Goal: Communication & Community: Ask a question

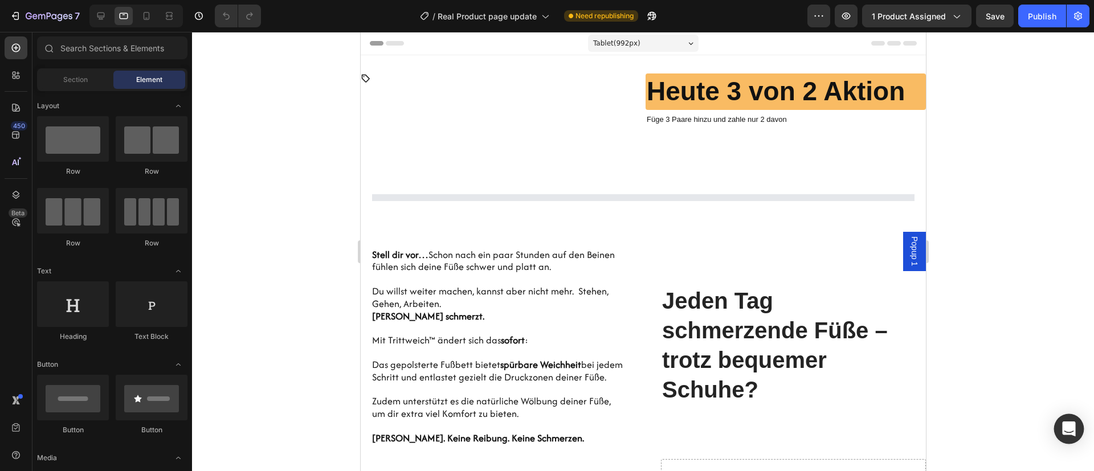
click at [1070, 431] on icon "Open Intercom Messenger" at bounding box center [1069, 429] width 15 height 15
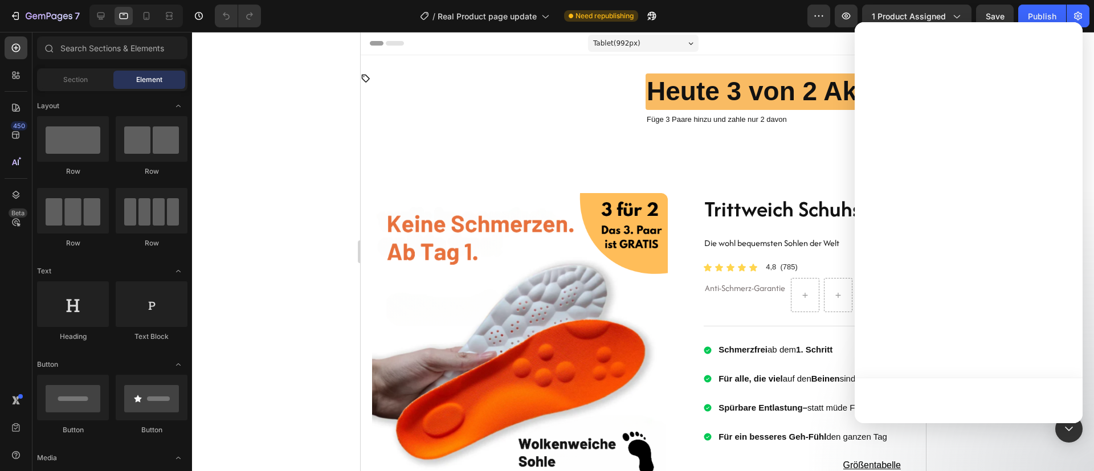
click at [1047, 402] on div at bounding box center [969, 401] width 228 height 46
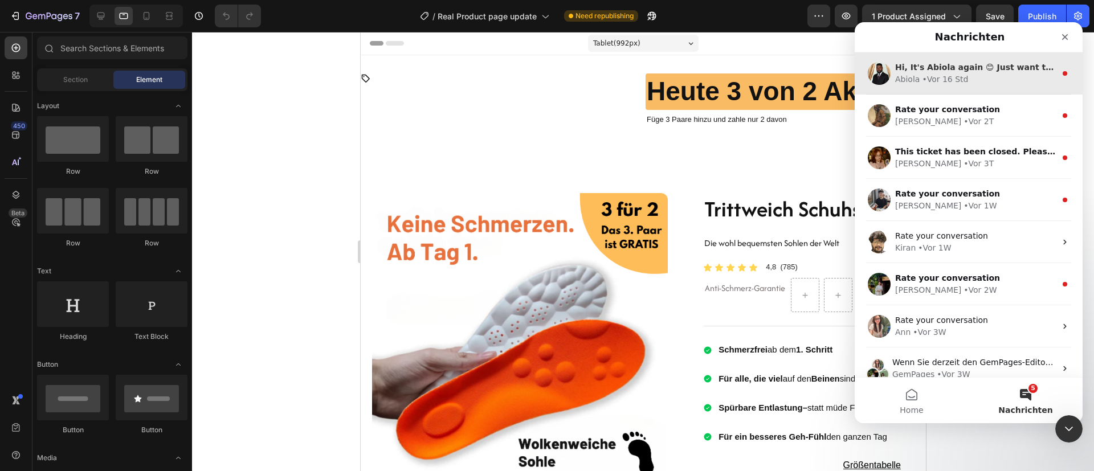
click at [944, 77] on div "• Vor 16 Std" at bounding box center [945, 80] width 46 height 12
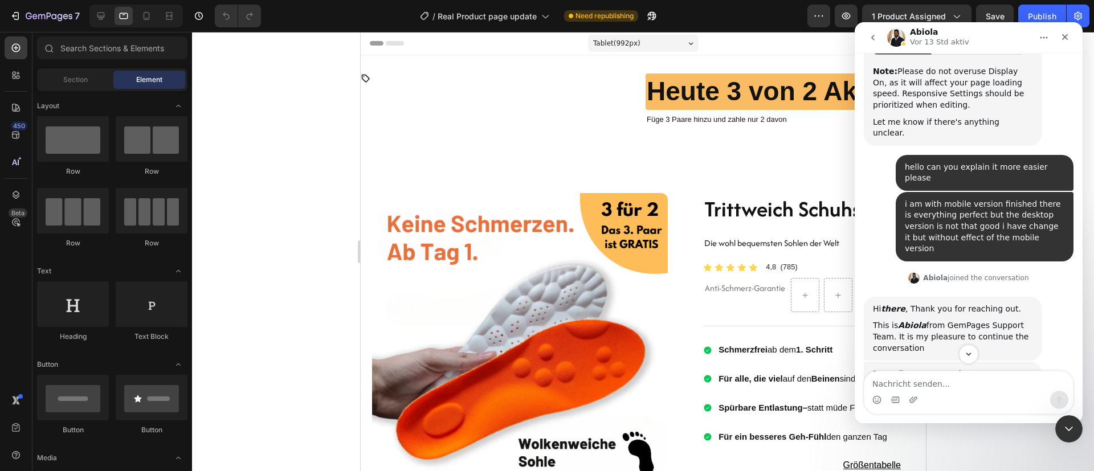
scroll to position [2595, 0]
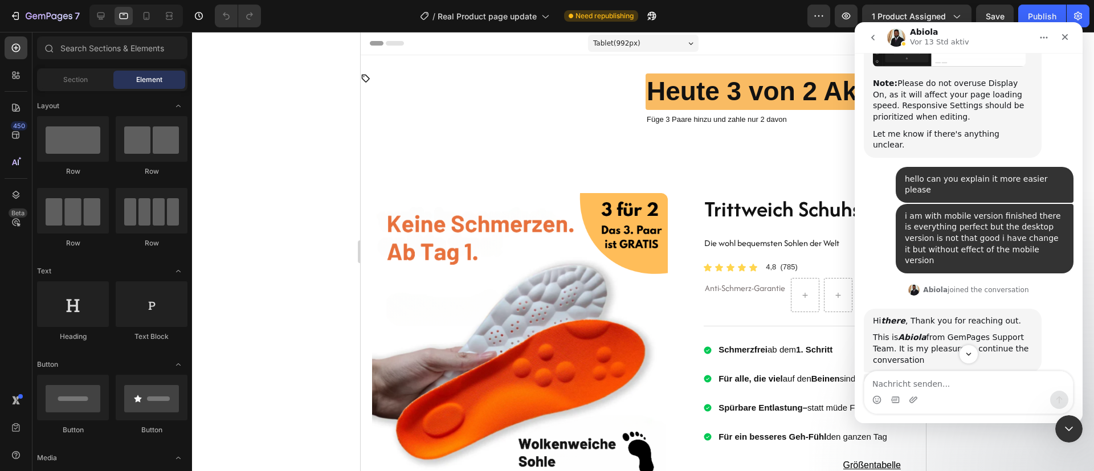
drag, startPoint x: 876, startPoint y: 186, endPoint x: 1010, endPoint y: 287, distance: 167.7
click at [1010, 381] on div "Regarding your question: The way Gempages design works is that you should desig…" at bounding box center [953, 476] width 160 height 190
click at [900, 381] on div "Regarding your question: The way Gempages design works is that you should desig…" at bounding box center [953, 476] width 160 height 190
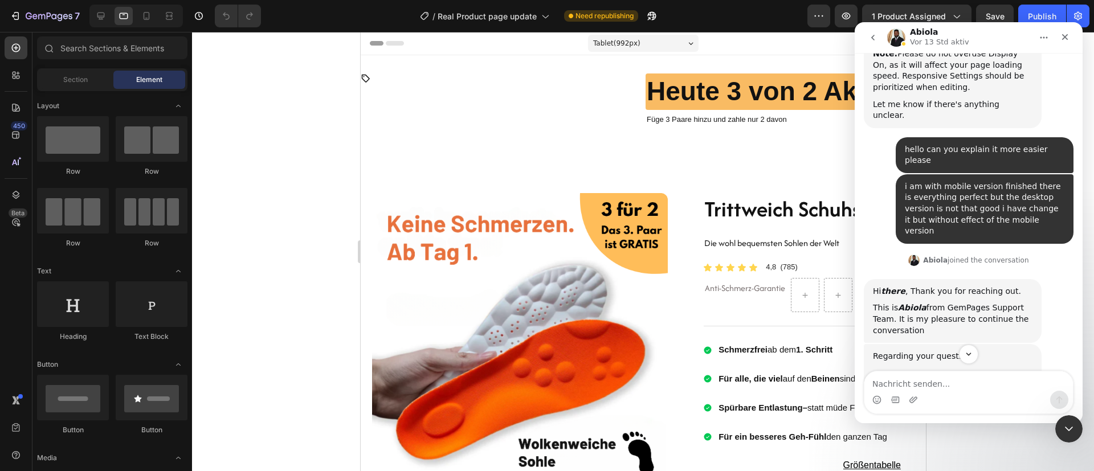
scroll to position [2681, 0]
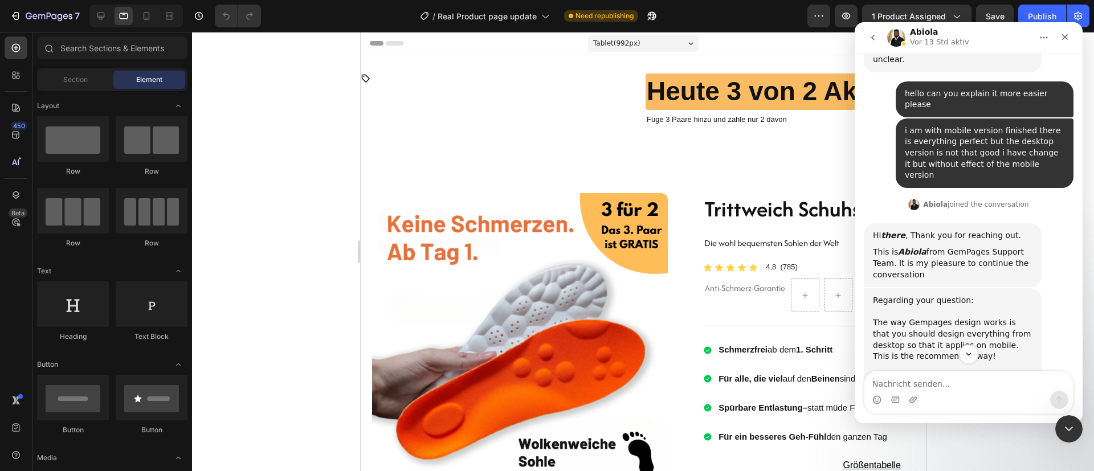
click at [875, 295] on div "Regarding your question: The way Gempages design works is that you should desig…" at bounding box center [953, 390] width 160 height 190
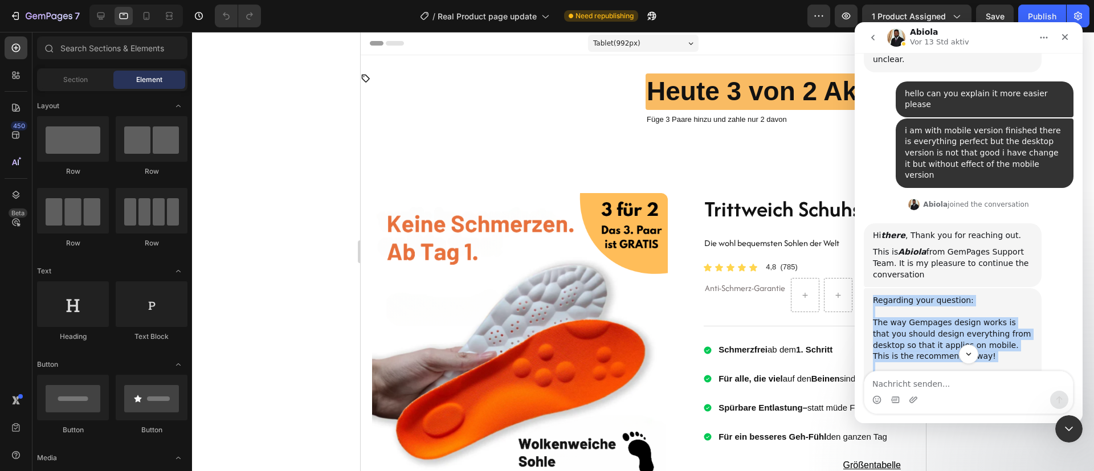
drag, startPoint x: 873, startPoint y: 101, endPoint x: 1029, endPoint y: 271, distance: 231.1
copy div "Regarding your question: The way Gempages design works is that you should desig…"
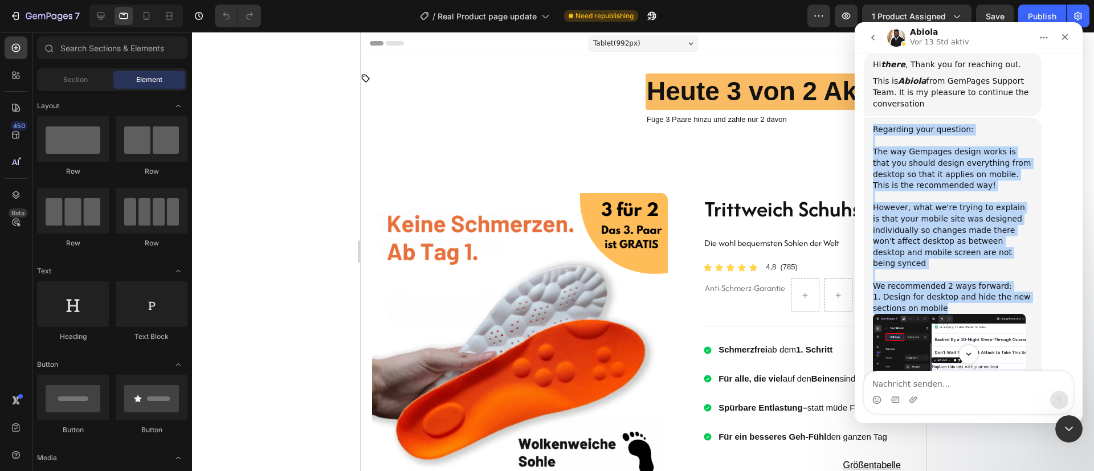
click at [934, 314] on img "Abiola sagt…" at bounding box center [949, 374] width 153 height 121
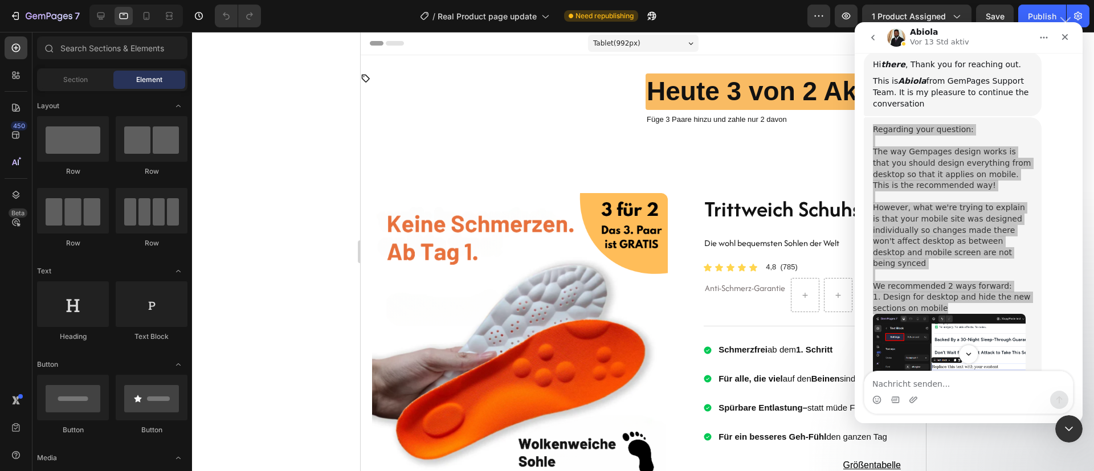
scroll to position [0, 0]
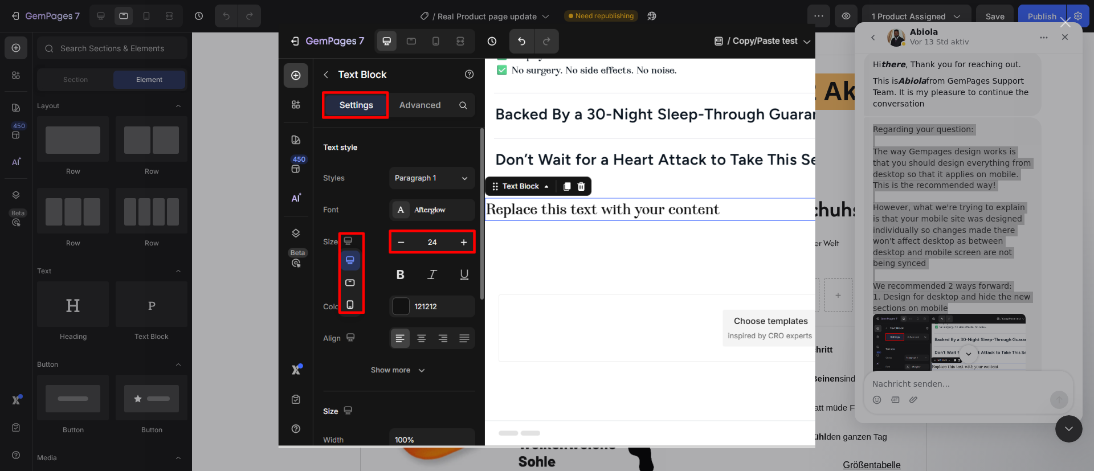
click at [991, 255] on div "Intercom Messenger" at bounding box center [547, 235] width 1094 height 471
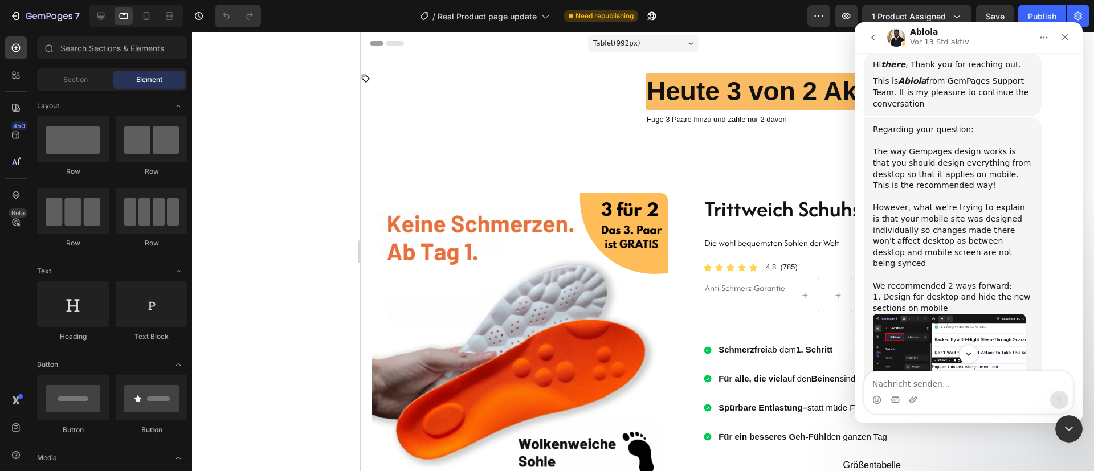
click at [976, 463] on div "2. Redesign everything from desktop so that it's synced across mobile and vice …" at bounding box center [953, 480] width 160 height 34
copy div "2. Redesign everything from desktop so that it's synced across mobile and vice …"
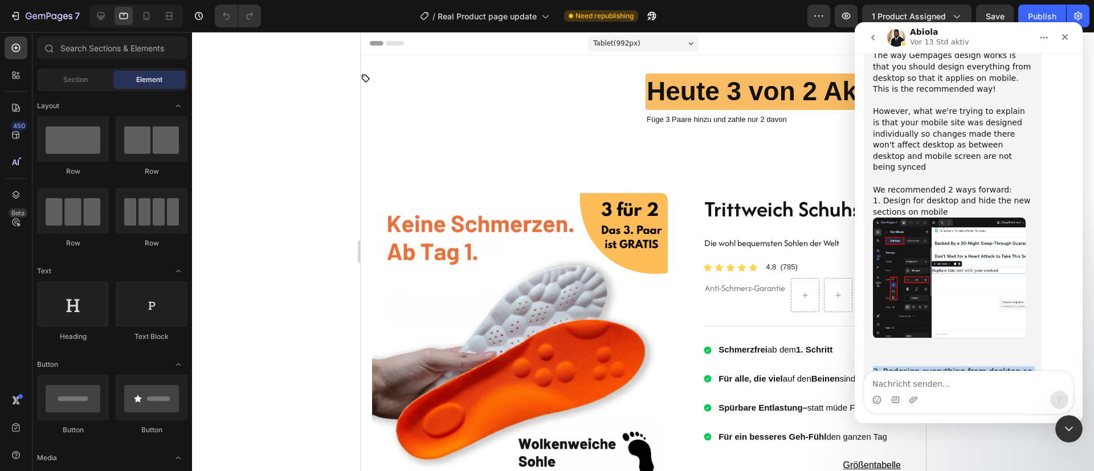
scroll to position [2949, 0]
click at [945, 405] on div "Intercom Messenger" at bounding box center [969, 400] width 209 height 18
drag, startPoint x: 946, startPoint y: 396, endPoint x: 902, endPoint y: 396, distance: 43.3
click at [931, 394] on div "Intercom Messenger" at bounding box center [969, 400] width 209 height 18
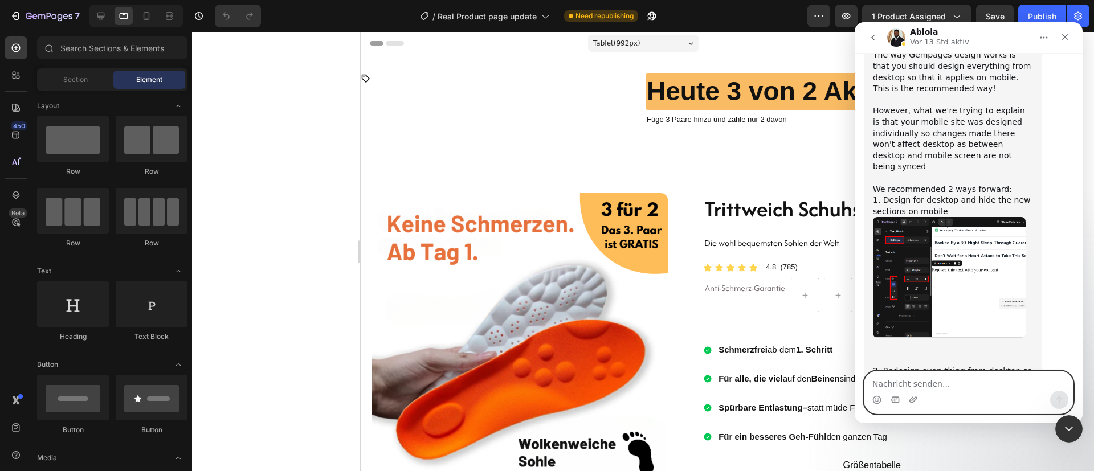
click at [928, 384] on textarea "Nachricht senden..." at bounding box center [969, 381] width 209 height 19
type textarea "hello can you explain number first again"
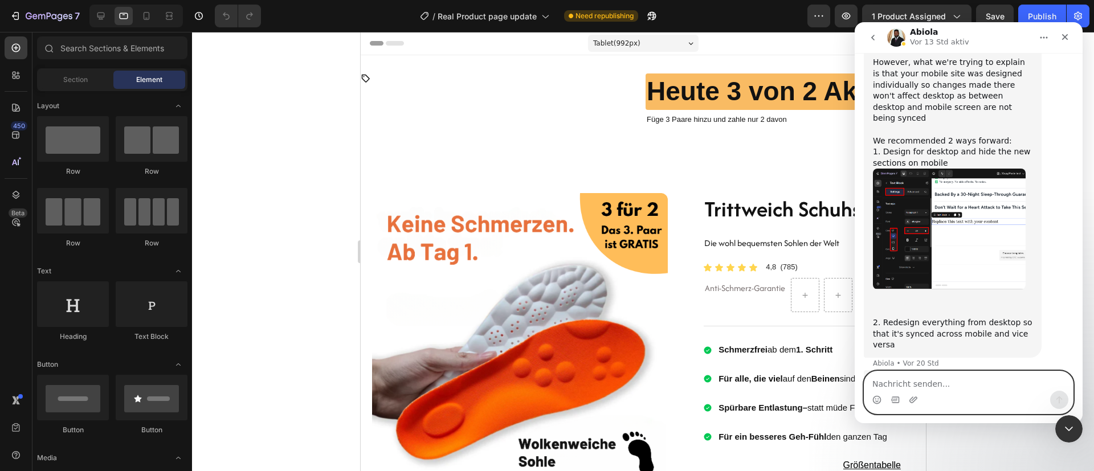
scroll to position [2998, 0]
type textarea "every support agent tell me a different thing"
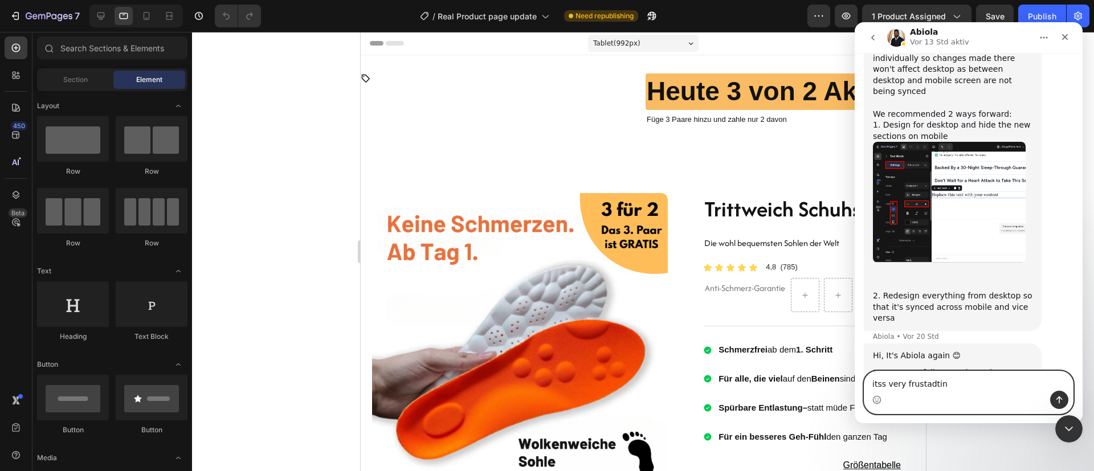
type textarea "itss very frustadting"
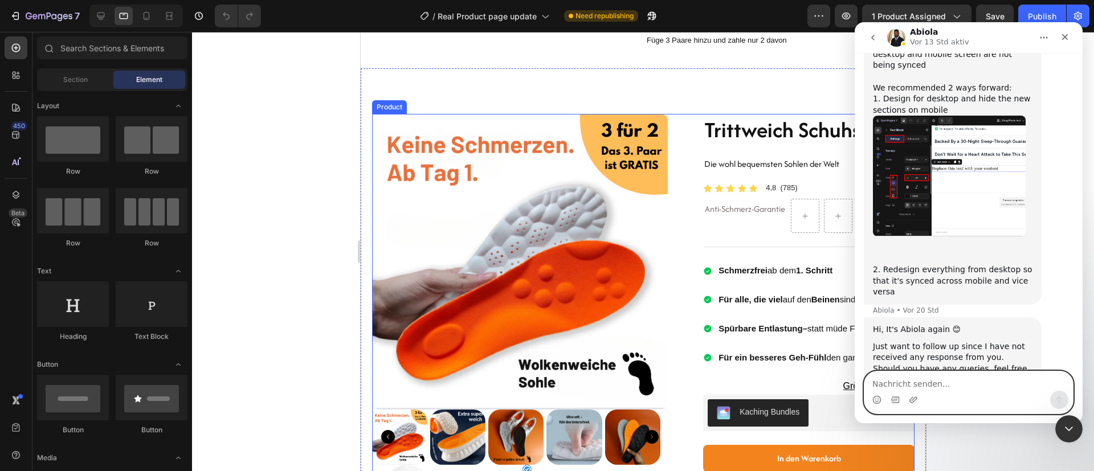
scroll to position [86, 0]
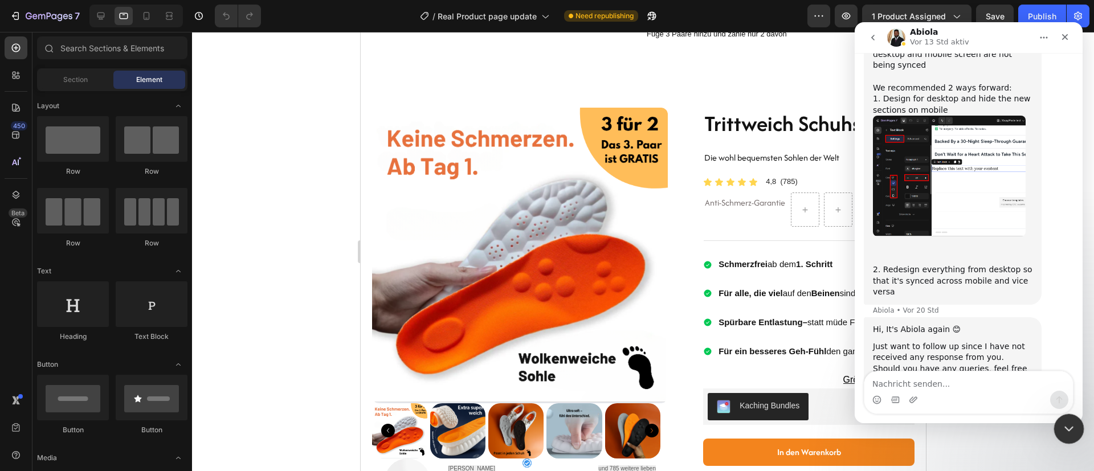
click at [1064, 429] on icon "Intercom-Nachrichtendienst schließen" at bounding box center [1068, 428] width 14 height 14
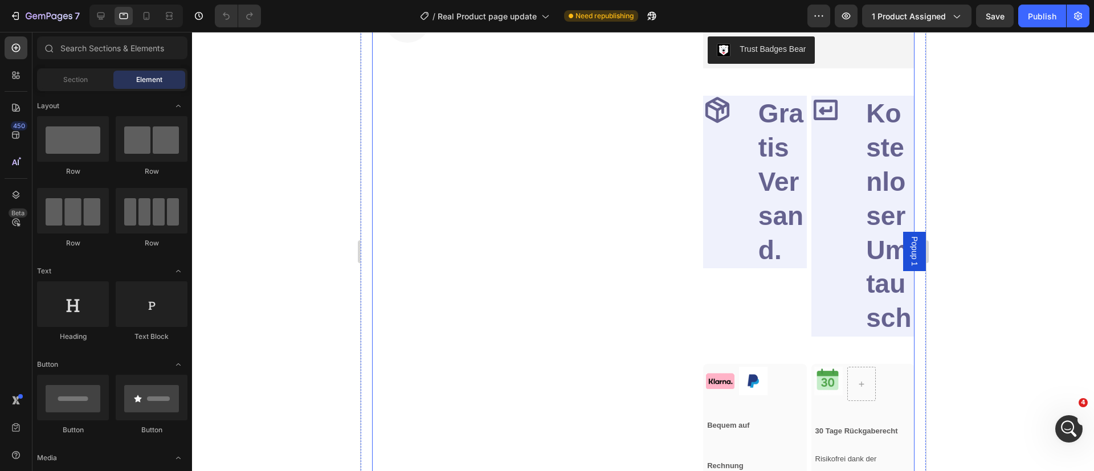
scroll to position [513, 0]
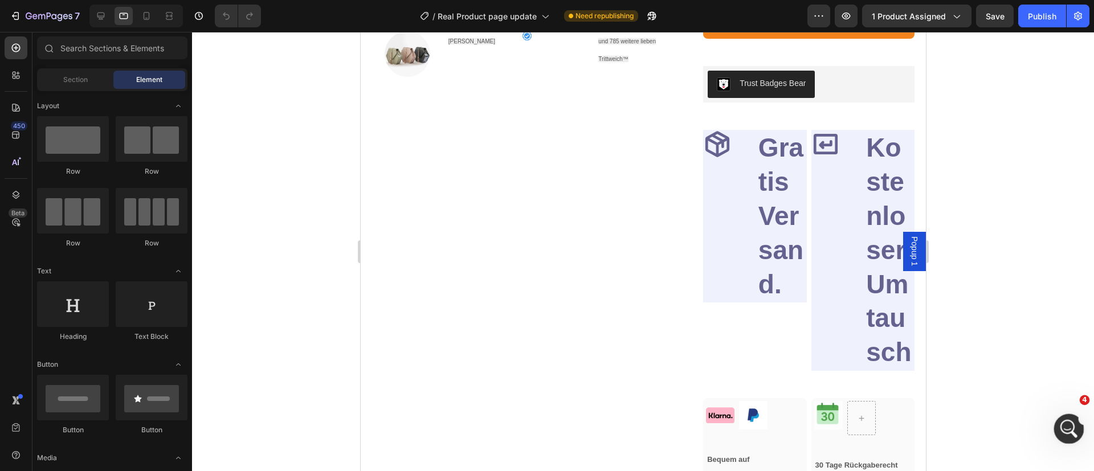
click at [1064, 424] on icon "Intercom-Nachrichtendienst öffnen" at bounding box center [1068, 427] width 19 height 19
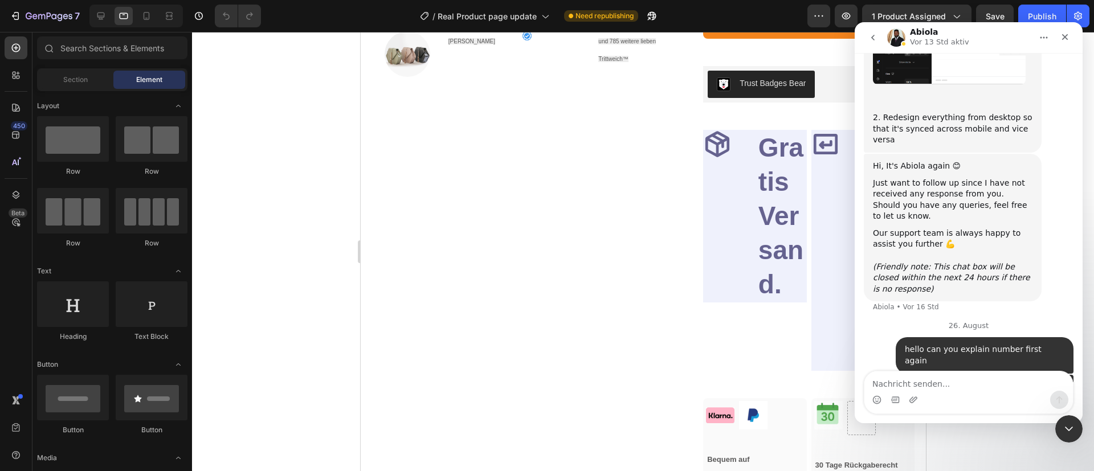
scroll to position [3206, 0]
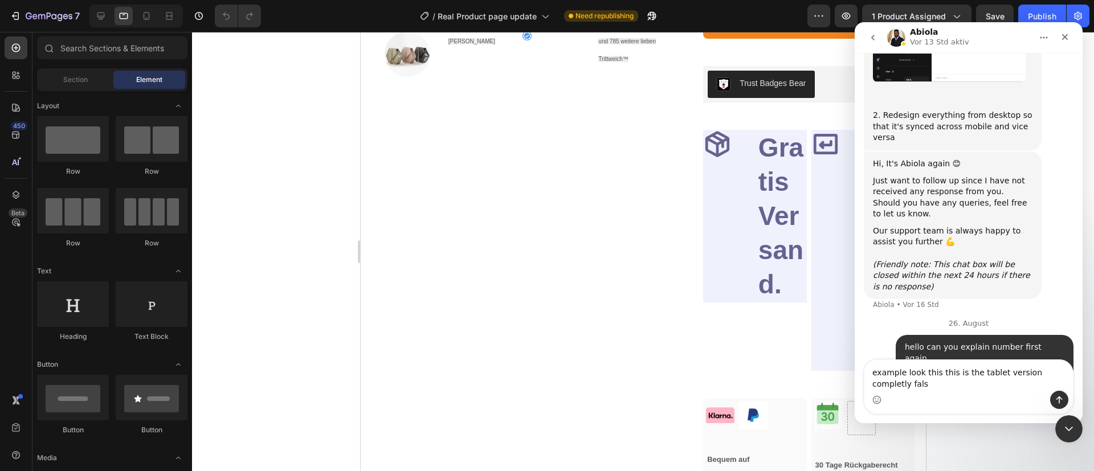
type textarea "example look this this is the tablet version completly false"
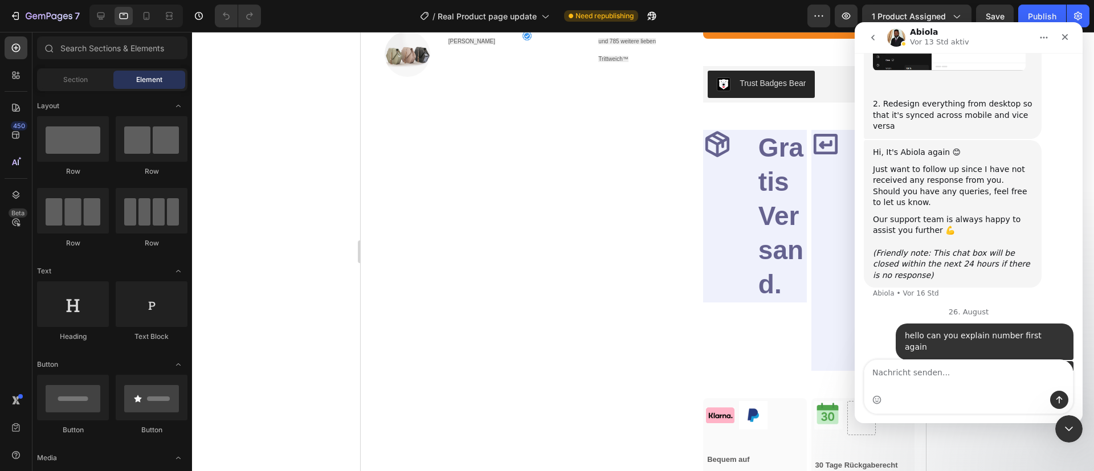
scroll to position [3243, 0]
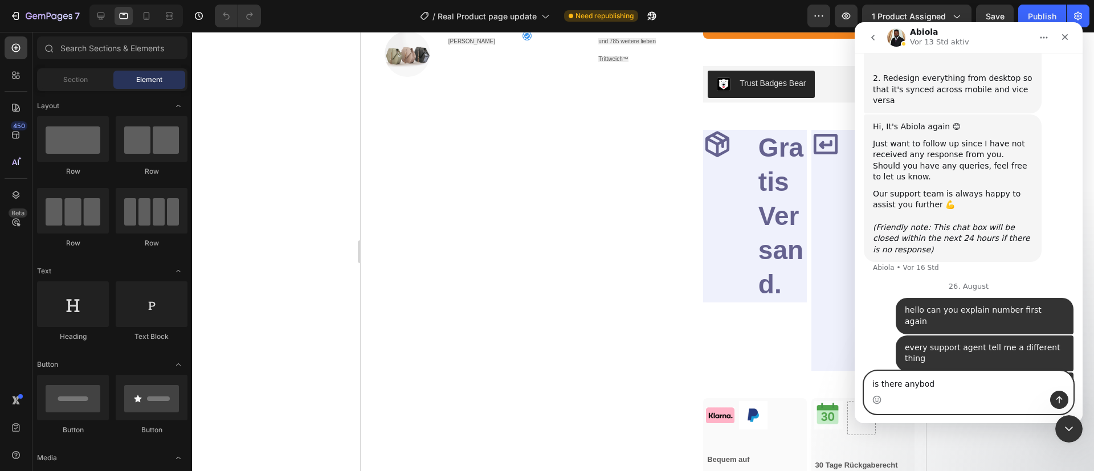
type textarea "is there anybody"
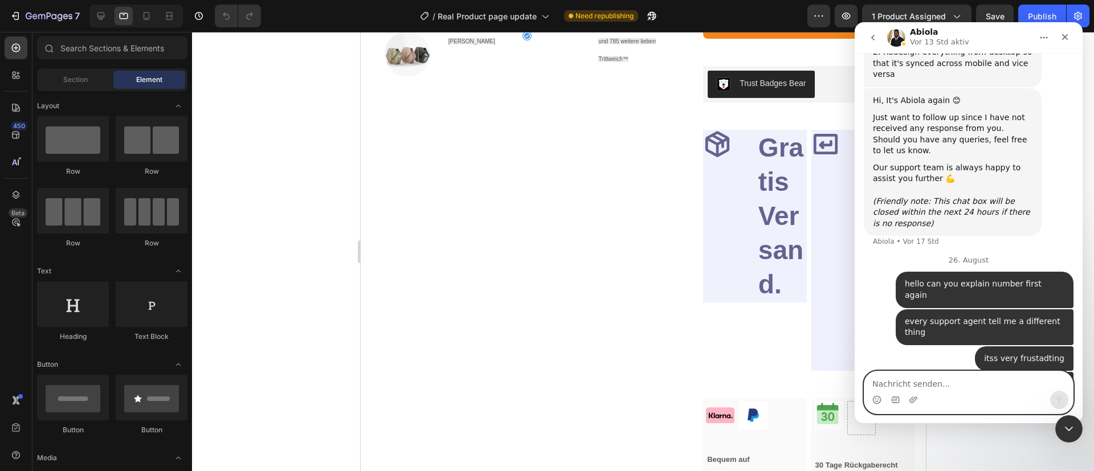
click at [930, 390] on textarea "Nachricht senden..." at bounding box center [969, 381] width 209 height 19
type textarea "????????????"
